Goal: Information Seeking & Learning: Learn about a topic

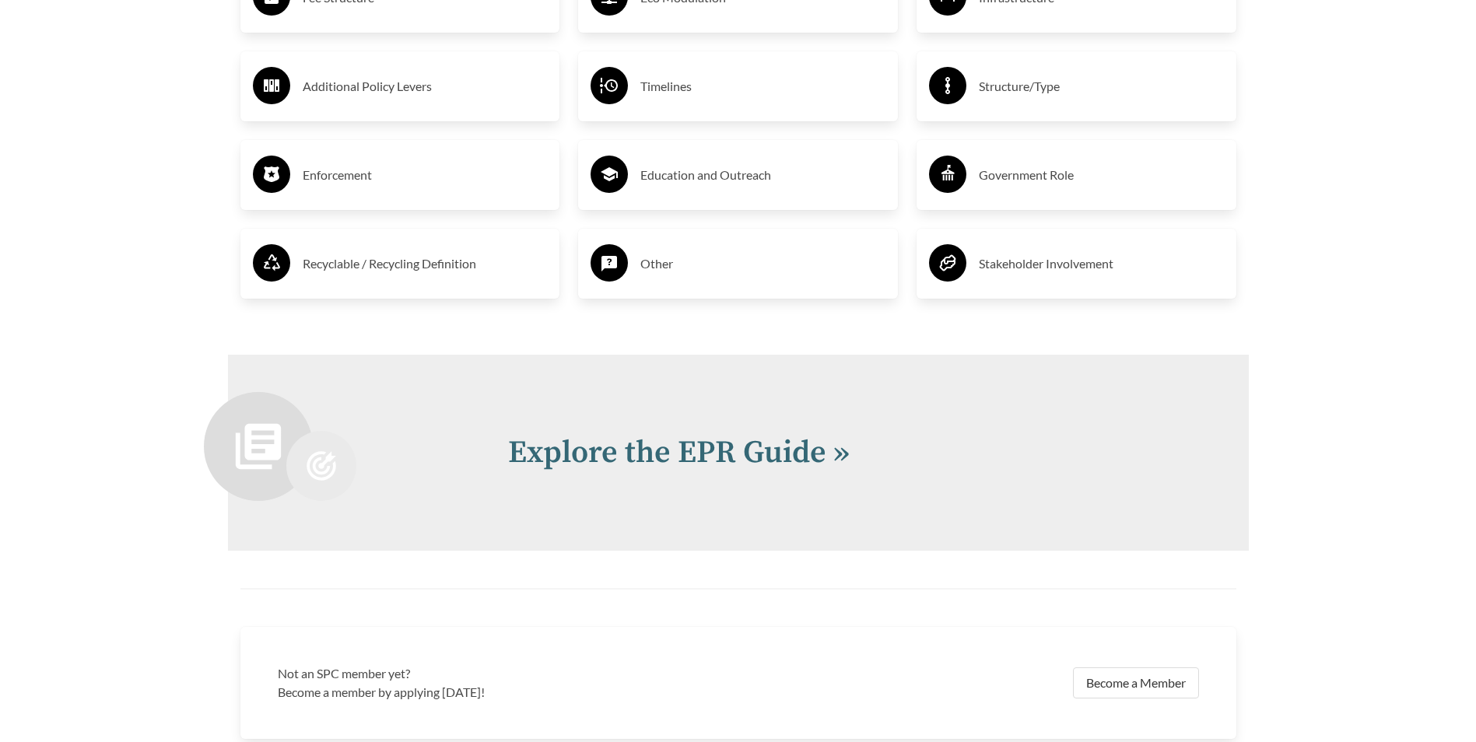
scroll to position [3112, 0]
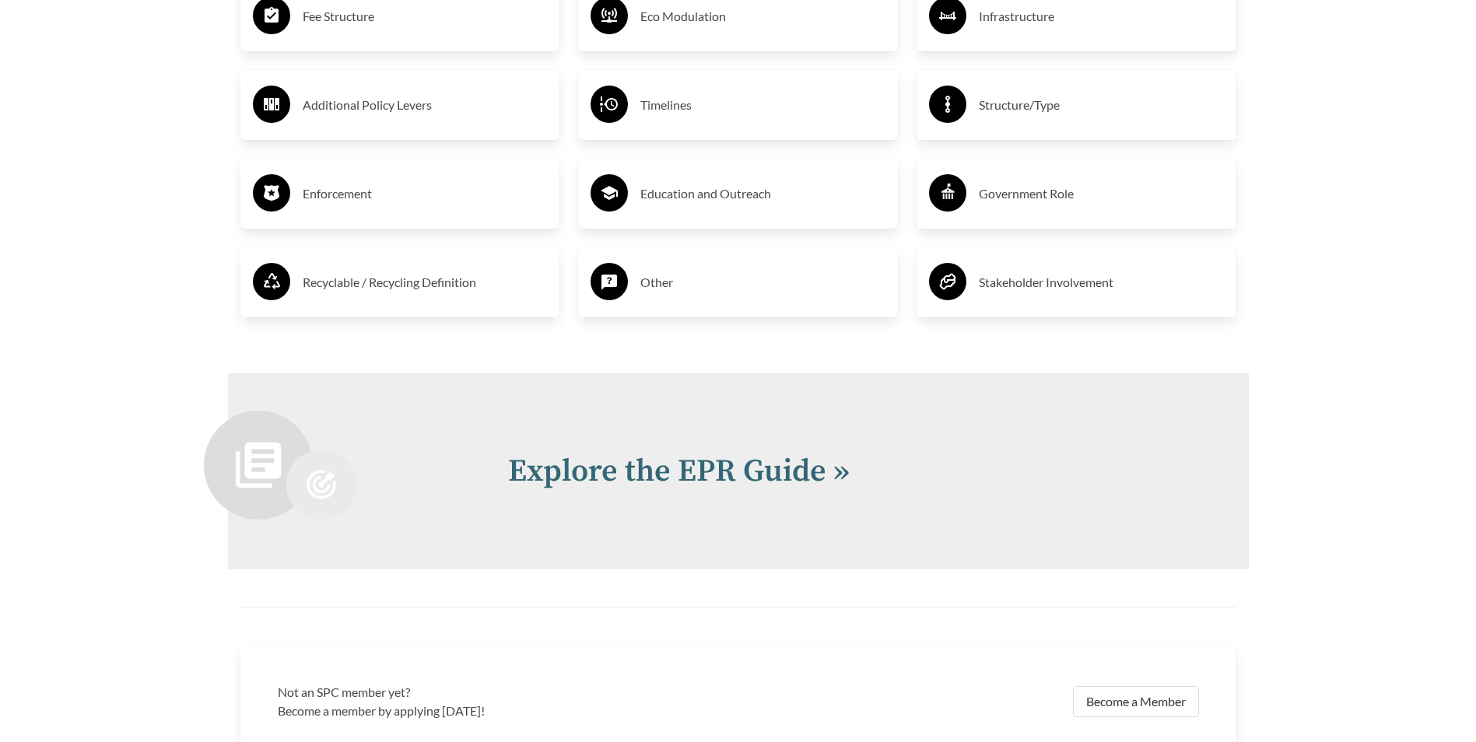
click at [370, 29] on h3 "Fee Structure" at bounding box center [425, 16] width 245 height 25
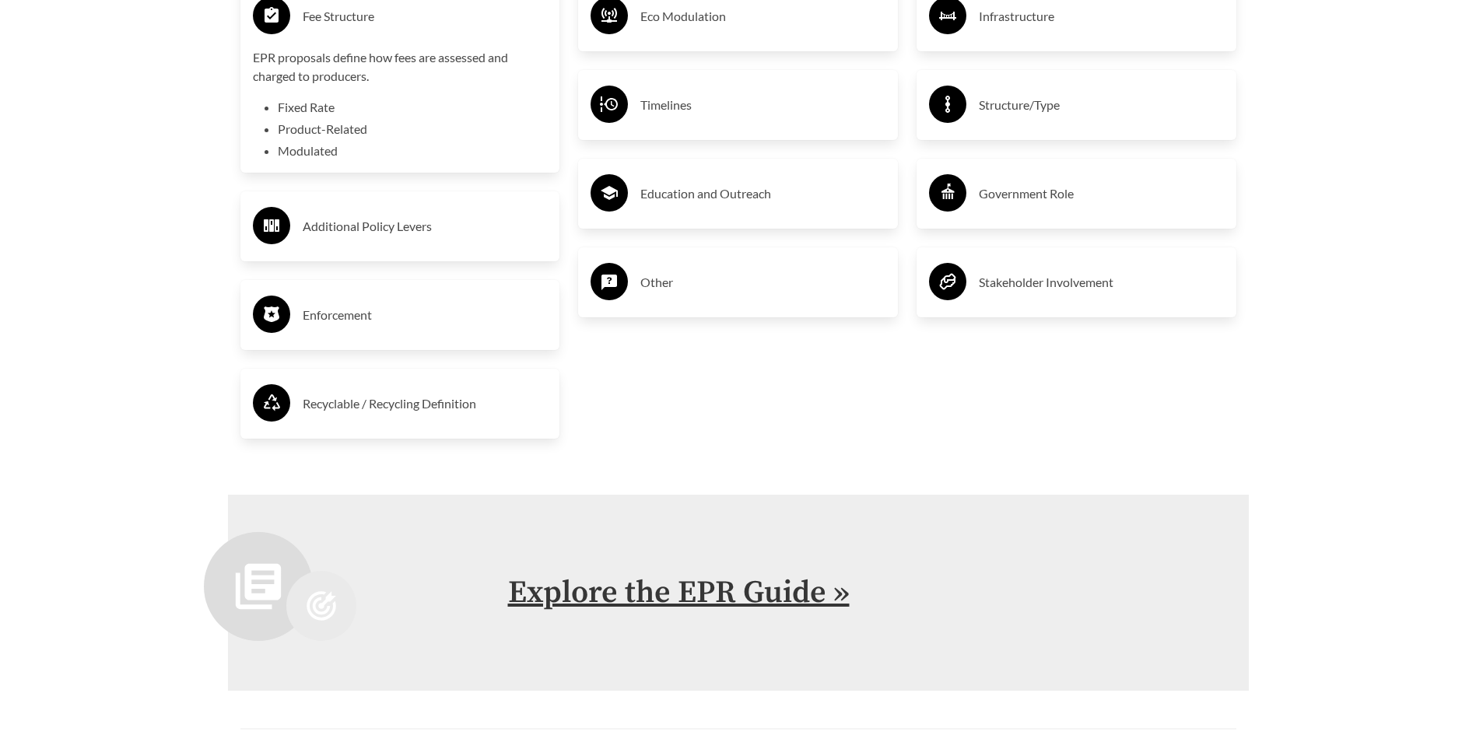
click at [708, 594] on link "Explore the EPR Guide »" at bounding box center [679, 592] width 342 height 39
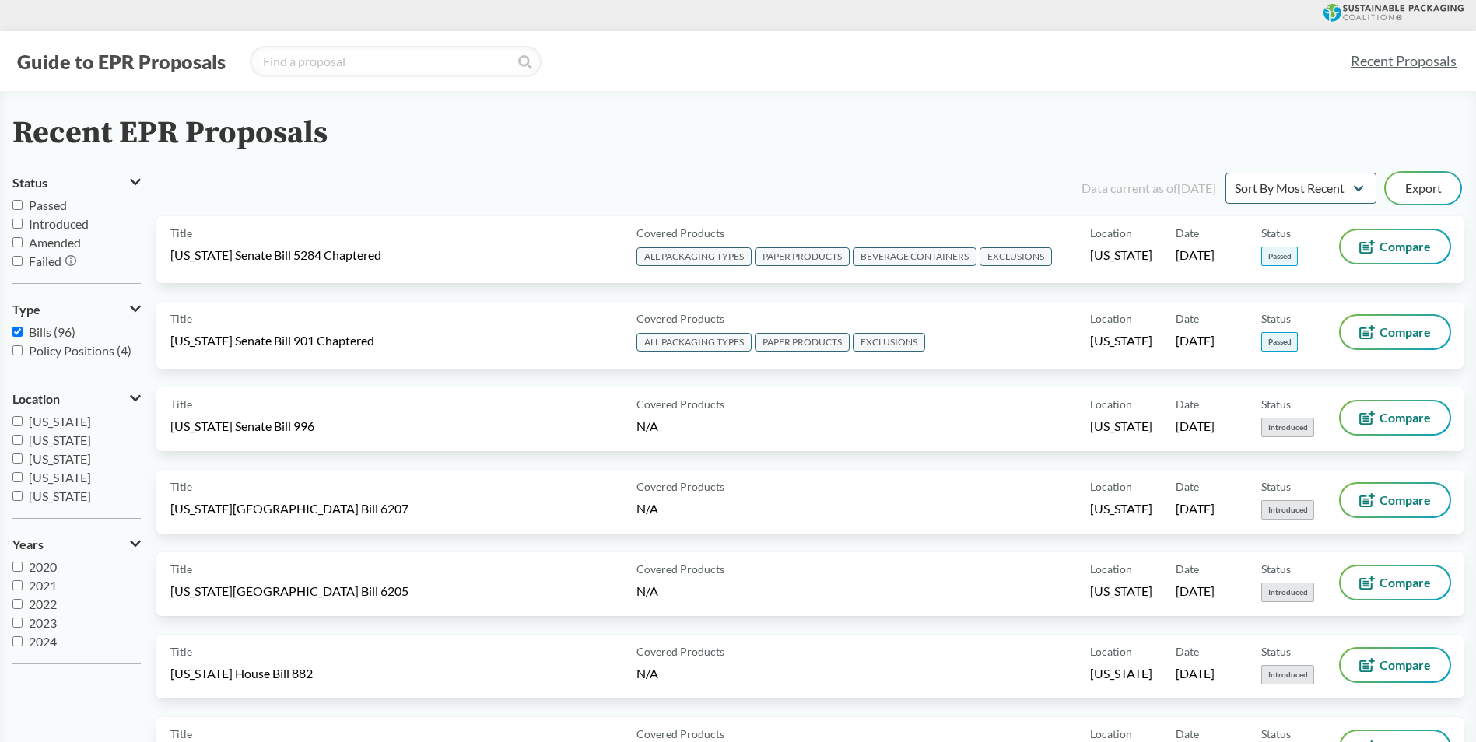
click at [1359, 135] on div "Recent EPR Proposals" at bounding box center [737, 133] width 1451 height 35
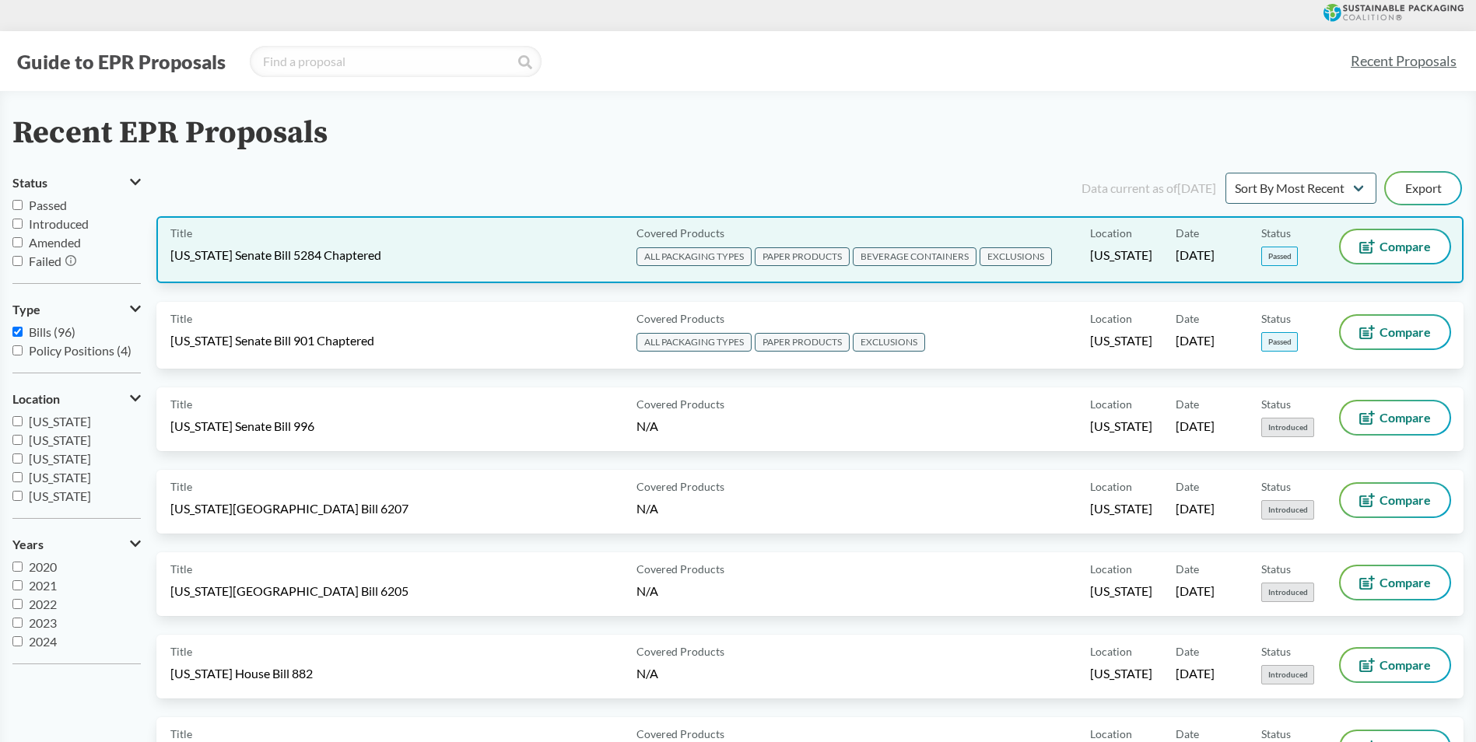
click at [963, 255] on span "BEVERAGE CONTAINERS" at bounding box center [915, 256] width 124 height 19
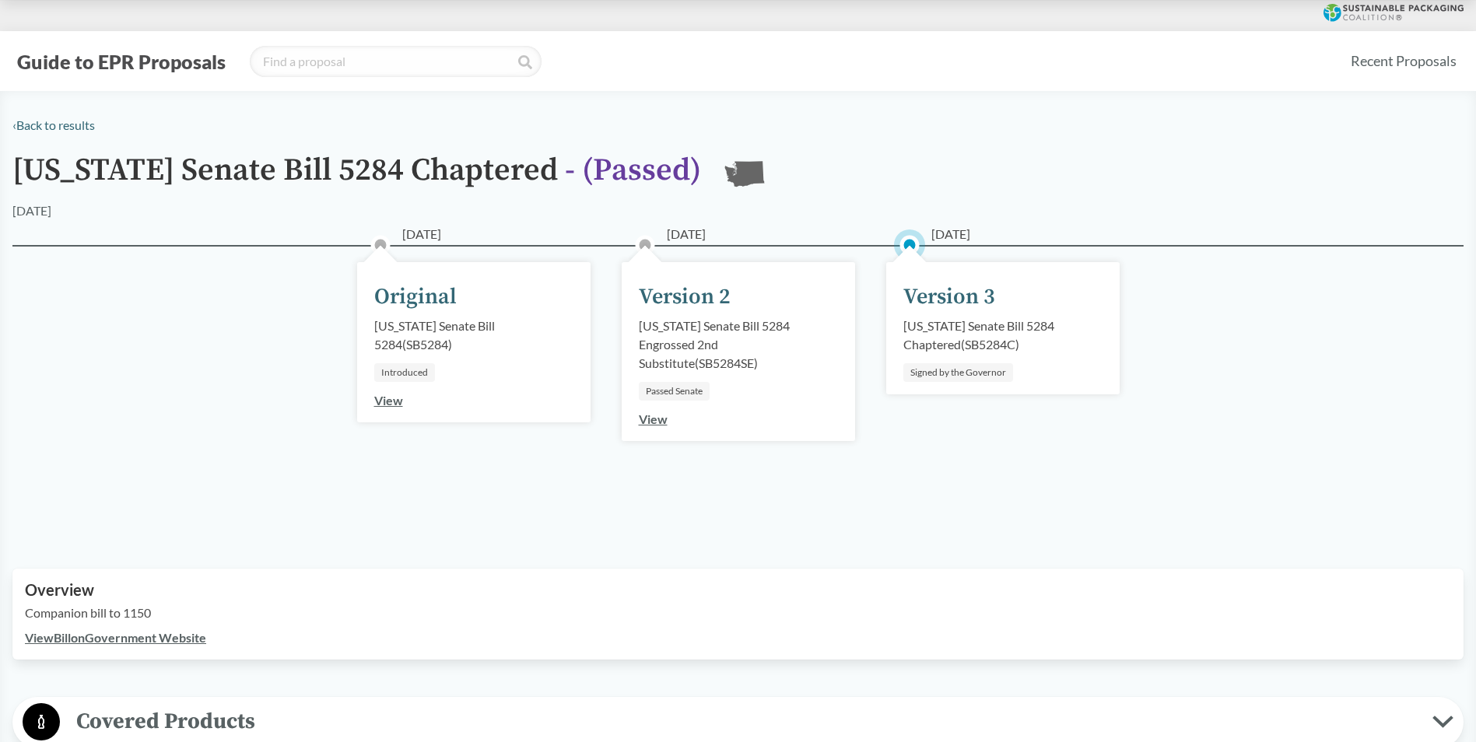
click at [648, 417] on link "View" at bounding box center [653, 419] width 29 height 15
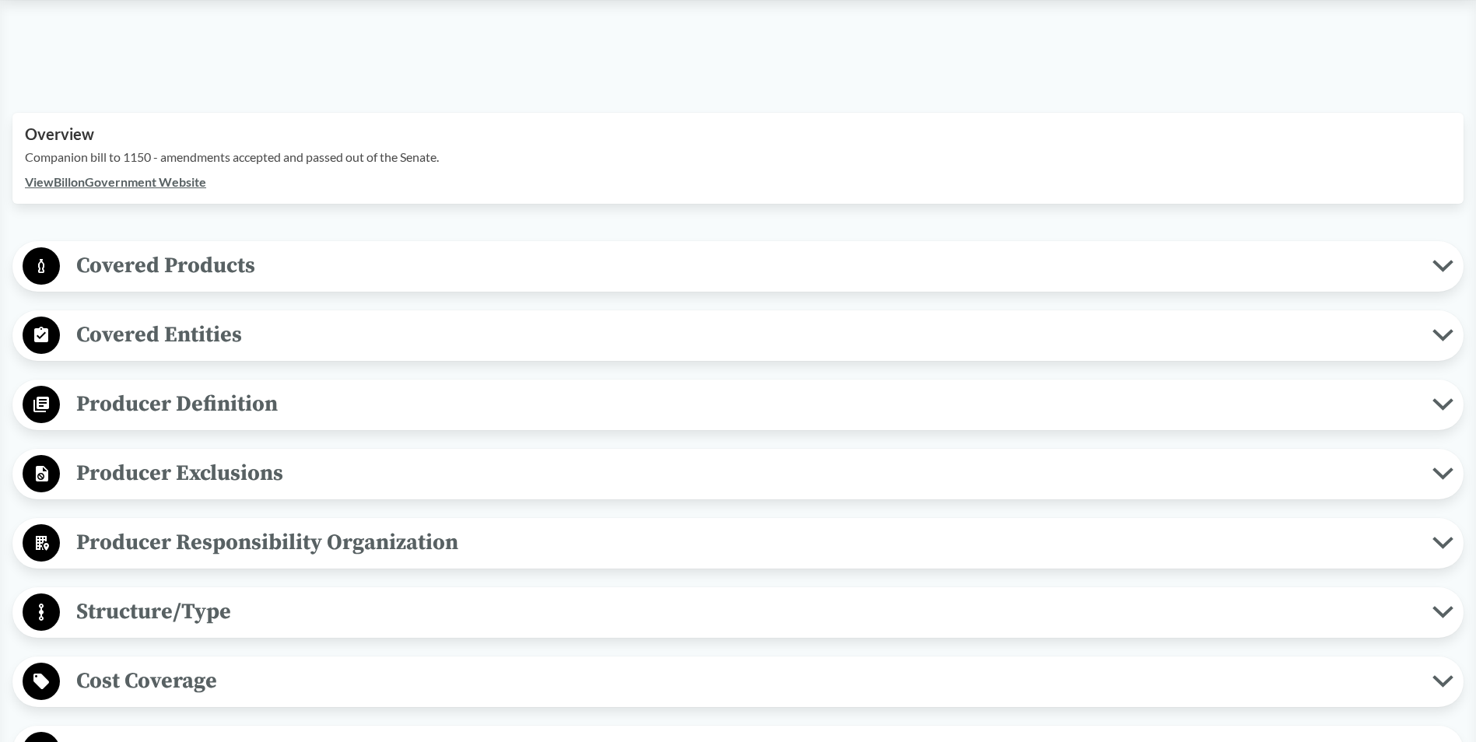
scroll to position [467, 0]
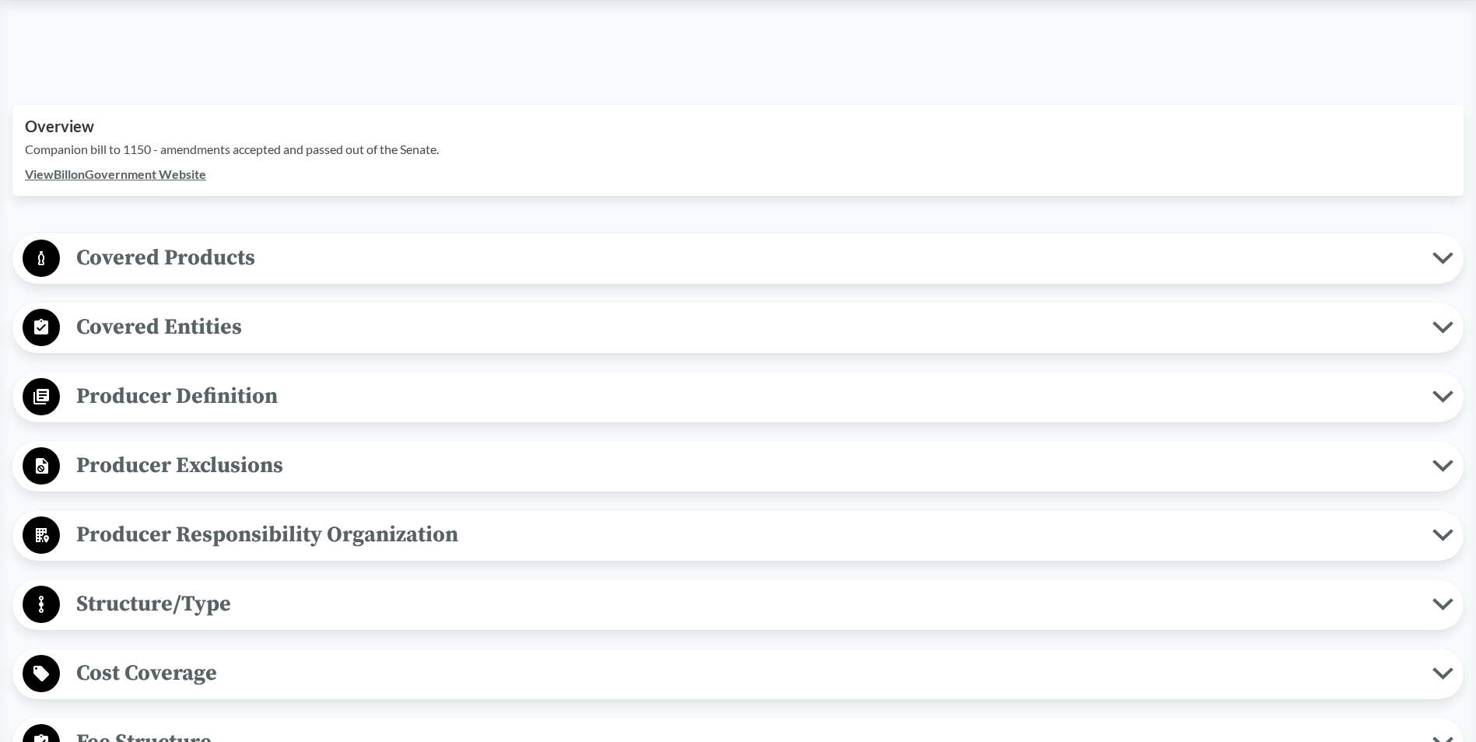
drag, startPoint x: 346, startPoint y: 291, endPoint x: 342, endPoint y: 282, distance: 9.7
click at [324, 262] on span "Covered Products" at bounding box center [746, 257] width 1373 height 35
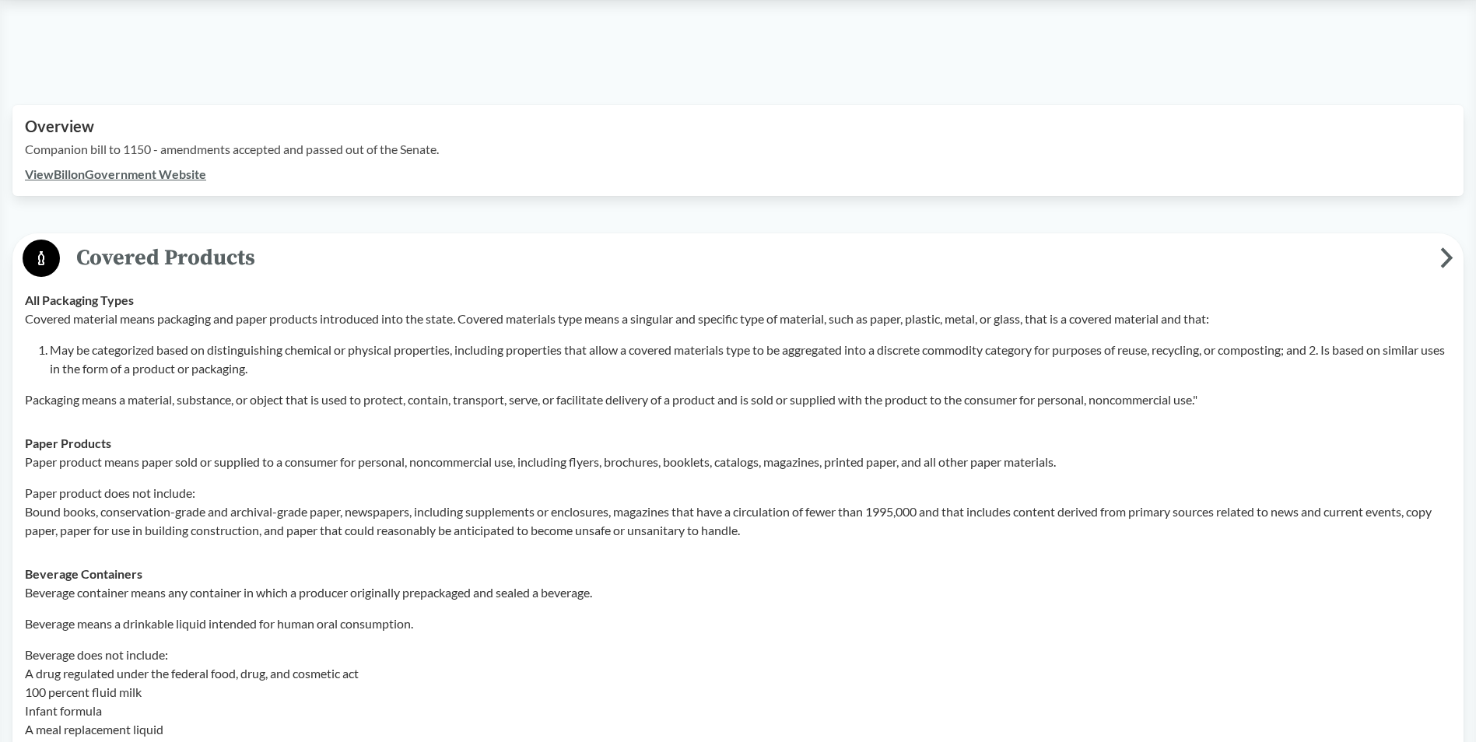
click at [319, 266] on span "Covered Products" at bounding box center [750, 257] width 1380 height 35
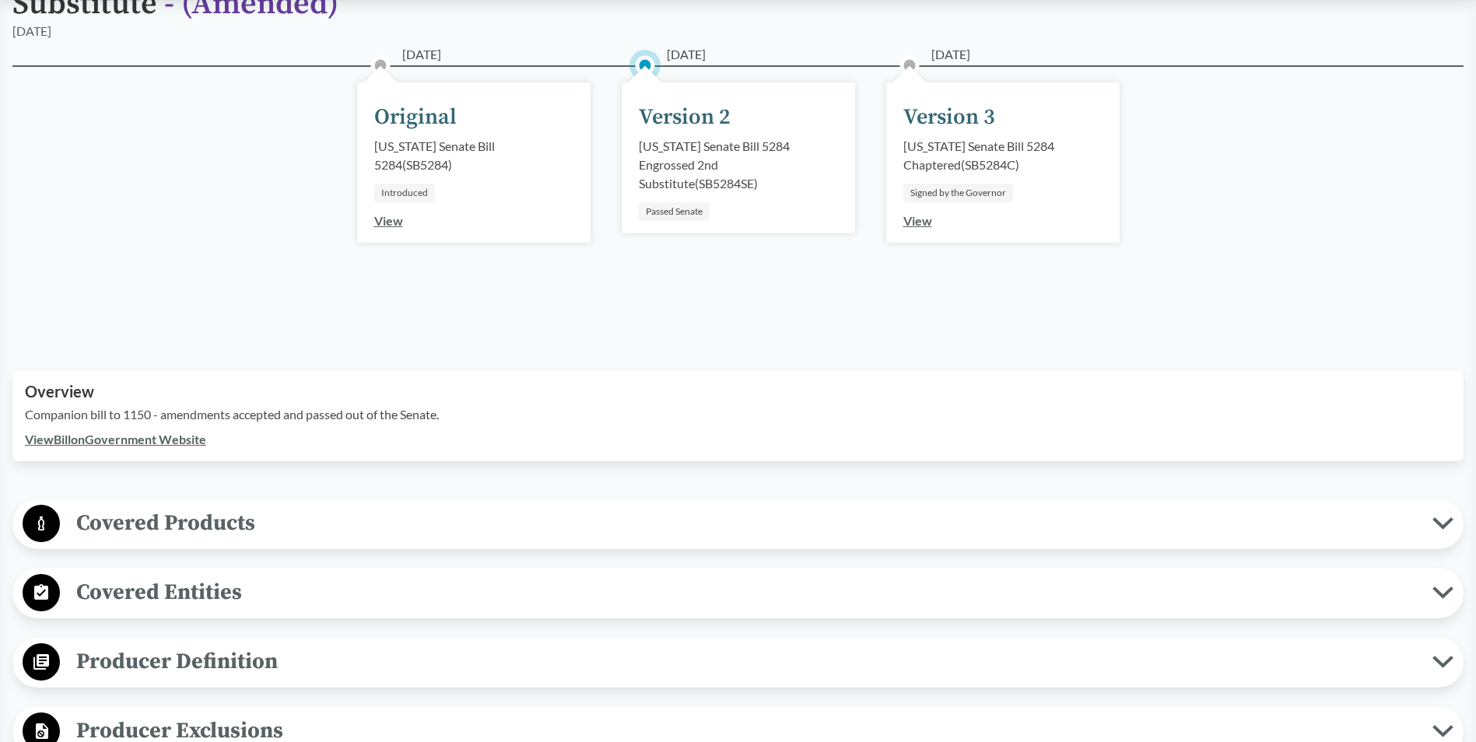
scroll to position [0, 0]
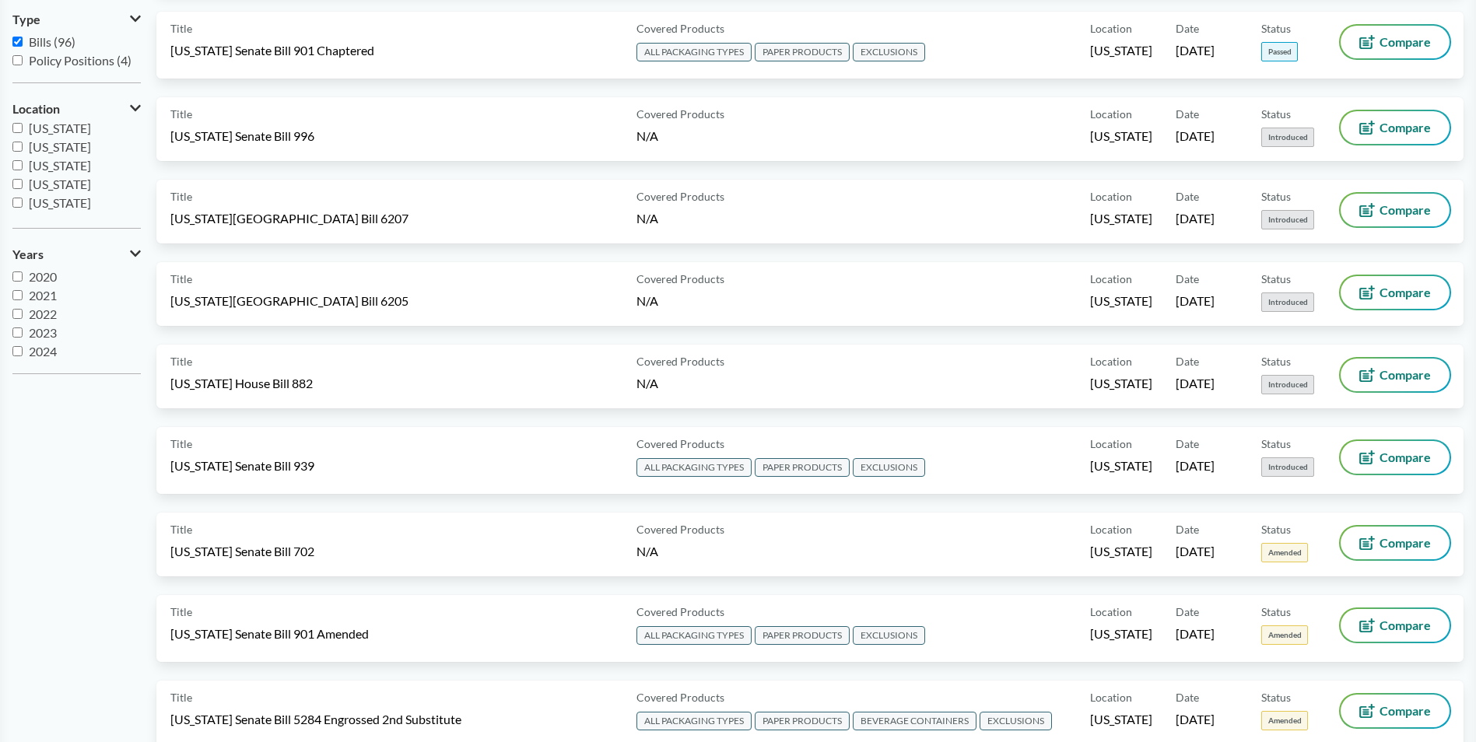
scroll to position [78, 0]
